Goal: Task Accomplishment & Management: Use online tool/utility

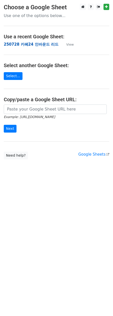
click at [25, 43] on td "250728 카페24 인바운드 리드" at bounding box center [33, 45] width 58 height 6
click at [25, 43] on strong "250728 카페24 인바운드 리드" at bounding box center [31, 44] width 55 height 5
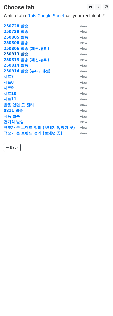
click at [15, 54] on strong "250813 발송" at bounding box center [16, 54] width 25 height 5
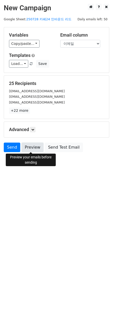
click at [28, 145] on link "Preview" at bounding box center [33, 147] width 22 height 10
click at [32, 149] on link "Preview" at bounding box center [33, 147] width 22 height 10
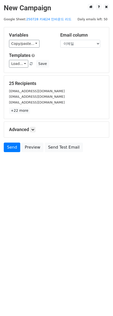
drag, startPoint x: 53, startPoint y: 187, endPoint x: 24, endPoint y: 182, distance: 29.3
click at [49, 186] on html "New Campaign Daily emails left: 50 Google Sheet: 250728 카페24 인바운드 리드 Variables …" at bounding box center [56, 158] width 113 height 316
drag, startPoint x: 51, startPoint y: 193, endPoint x: 31, endPoint y: 172, distance: 28.7
click at [48, 192] on html "New Campaign Daily emails left: 50 Google Sheet: 250728 카페24 인바운드 리드 Variables …" at bounding box center [56, 158] width 113 height 316
click at [16, 152] on div "Send Preview Send Test Email" at bounding box center [56, 148] width 113 height 12
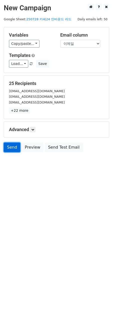
click at [15, 148] on link "Send" at bounding box center [12, 147] width 17 height 10
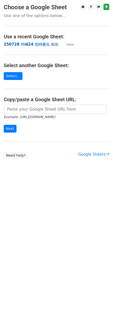
click at [25, 43] on strong "250728 카페24 인바운드 리드" at bounding box center [31, 44] width 55 height 5
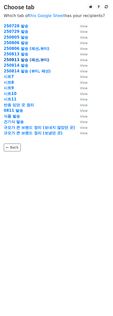
click at [23, 59] on strong "250813 발송 (패션,뷰티)" at bounding box center [27, 60] width 46 height 5
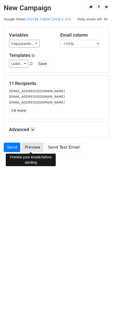
click at [35, 146] on link "Preview" at bounding box center [33, 147] width 22 height 10
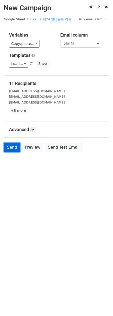
click at [14, 147] on link "Send" at bounding box center [12, 147] width 17 height 10
